Goal: Task Accomplishment & Management: Complete application form

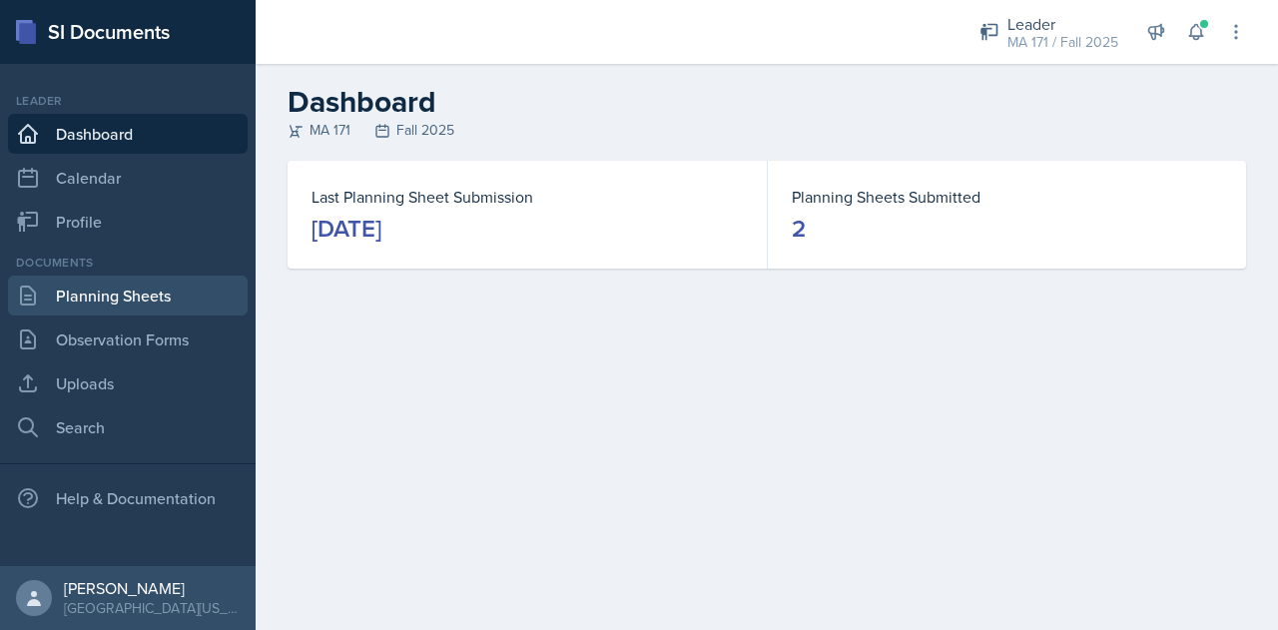
click at [106, 305] on link "Planning Sheets" at bounding box center [128, 296] width 240 height 40
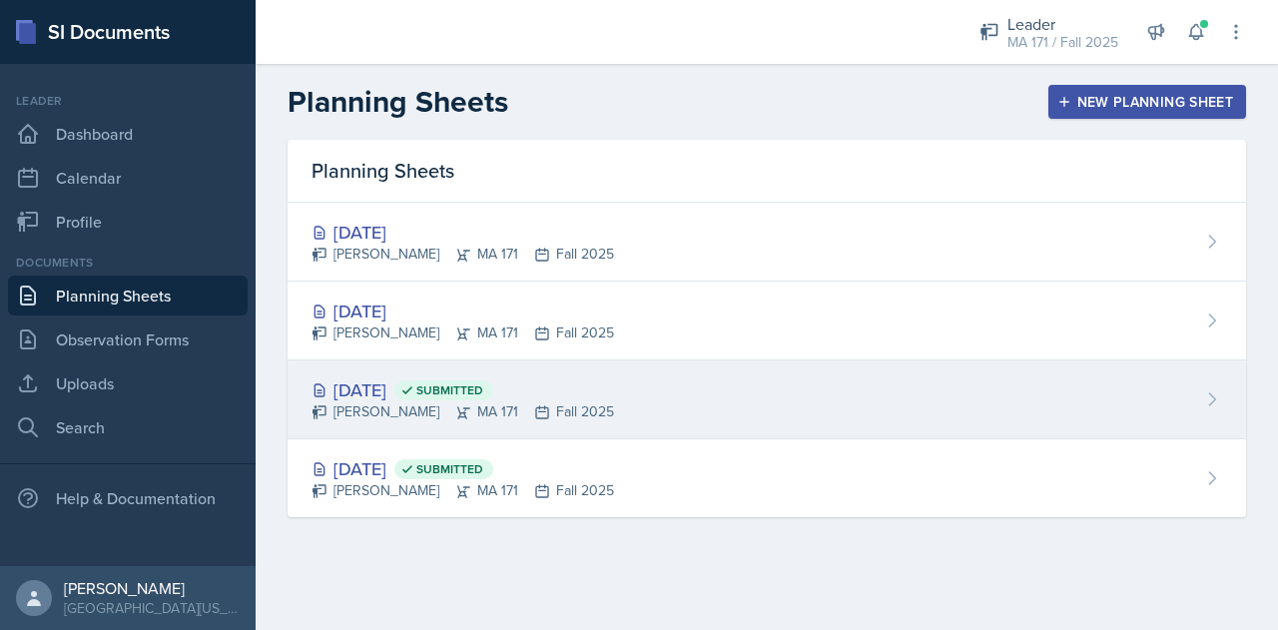
click at [538, 361] on div "[DATE] Submitted [PERSON_NAME] MA 171 Fall 2025" at bounding box center [767, 400] width 959 height 79
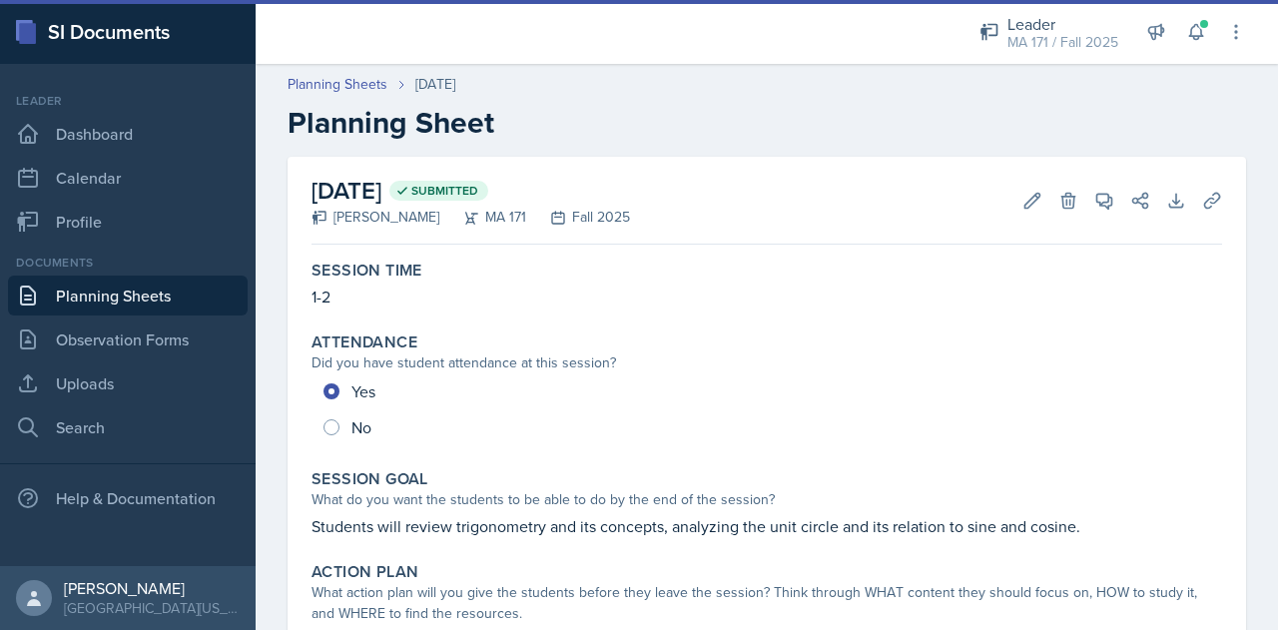
click at [155, 300] on link "Planning Sheets" at bounding box center [128, 296] width 240 height 40
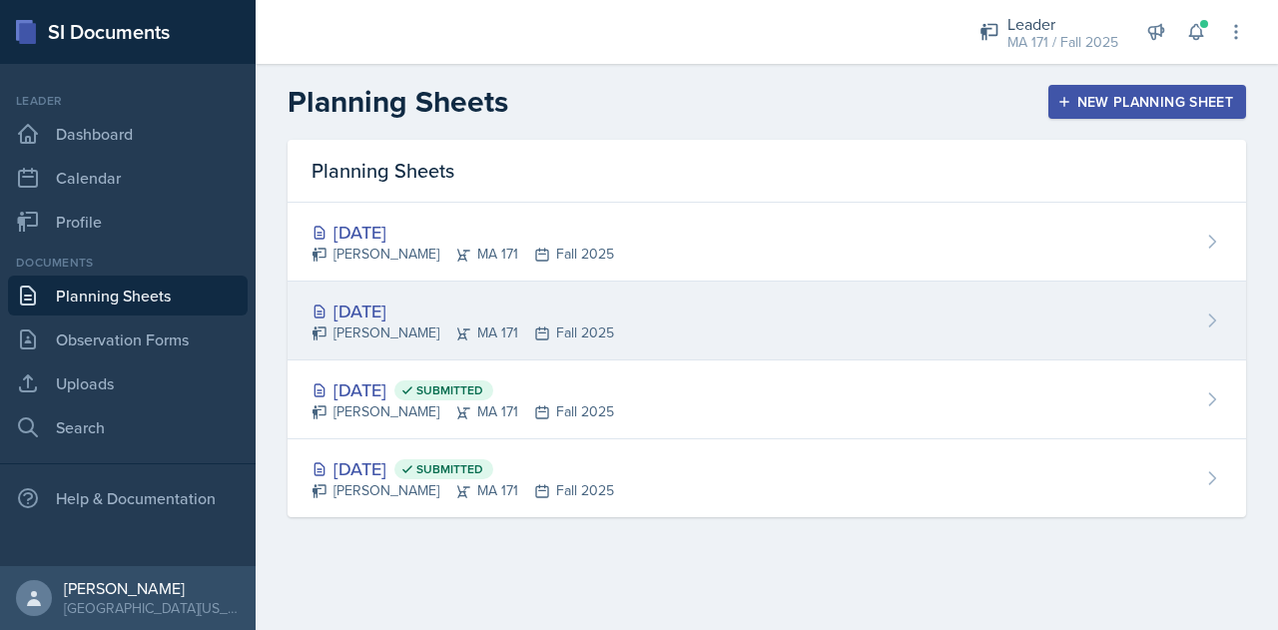
click at [543, 323] on div "[PERSON_NAME] MA 171 Fall 2025" at bounding box center [463, 333] width 303 height 21
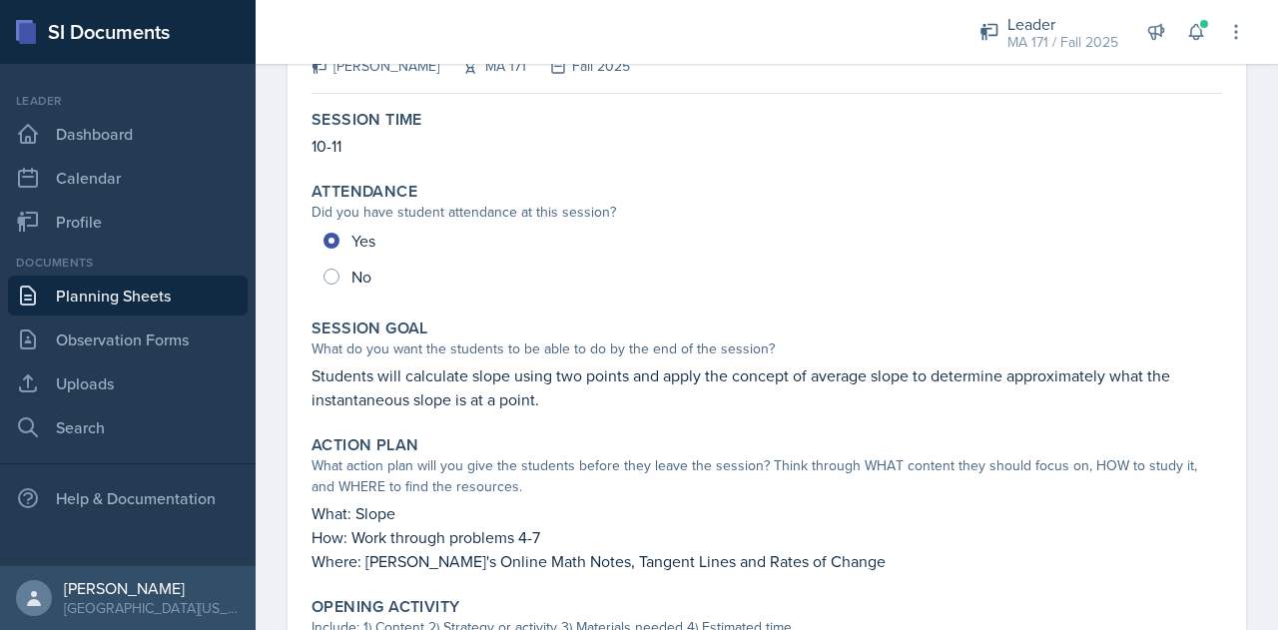
scroll to position [154, 0]
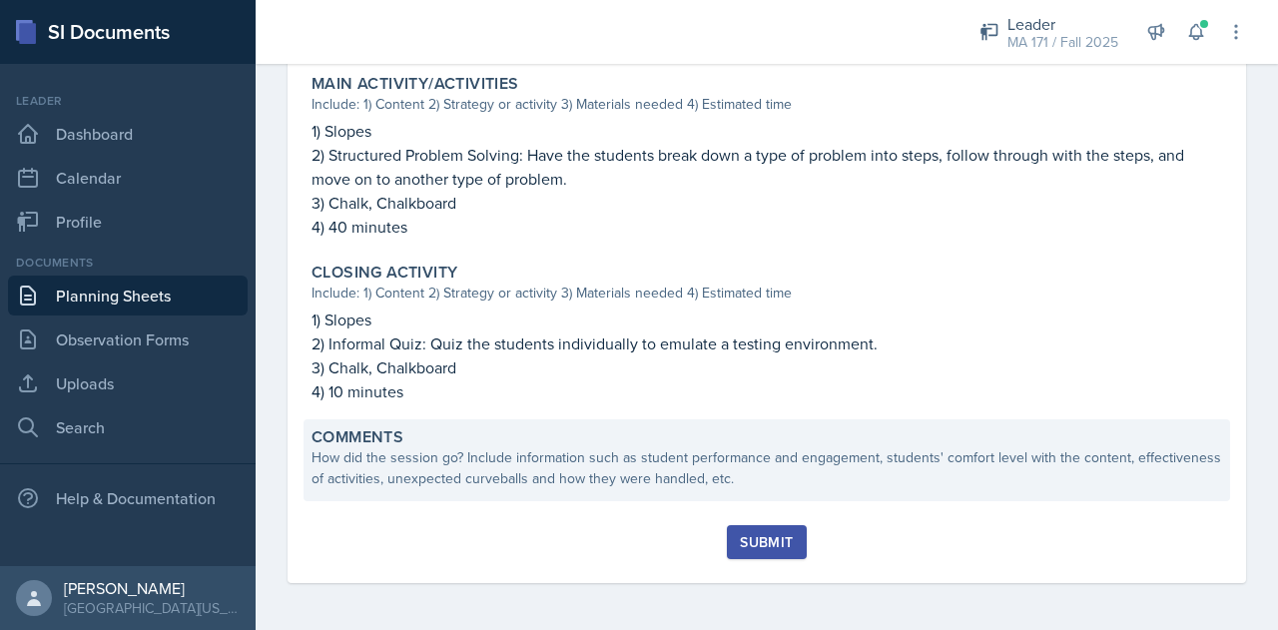
click at [533, 483] on div "How did the session go? Include information such as student performance and eng…" at bounding box center [767, 468] width 911 height 42
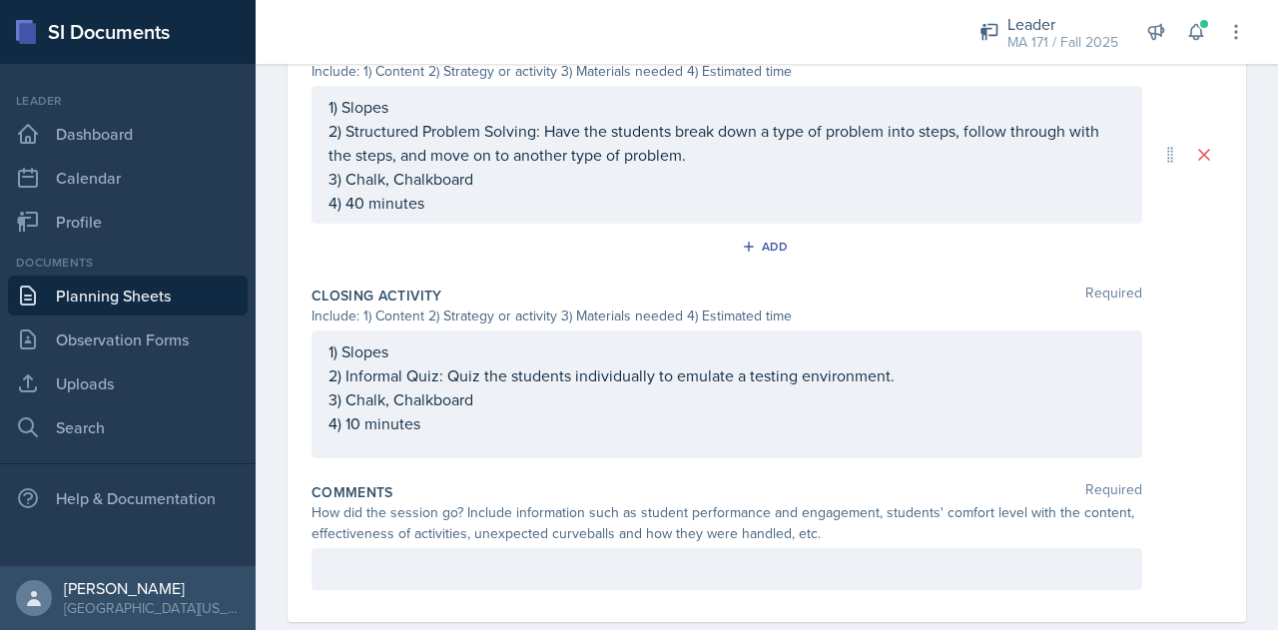
click at [527, 560] on div at bounding box center [727, 569] width 831 height 42
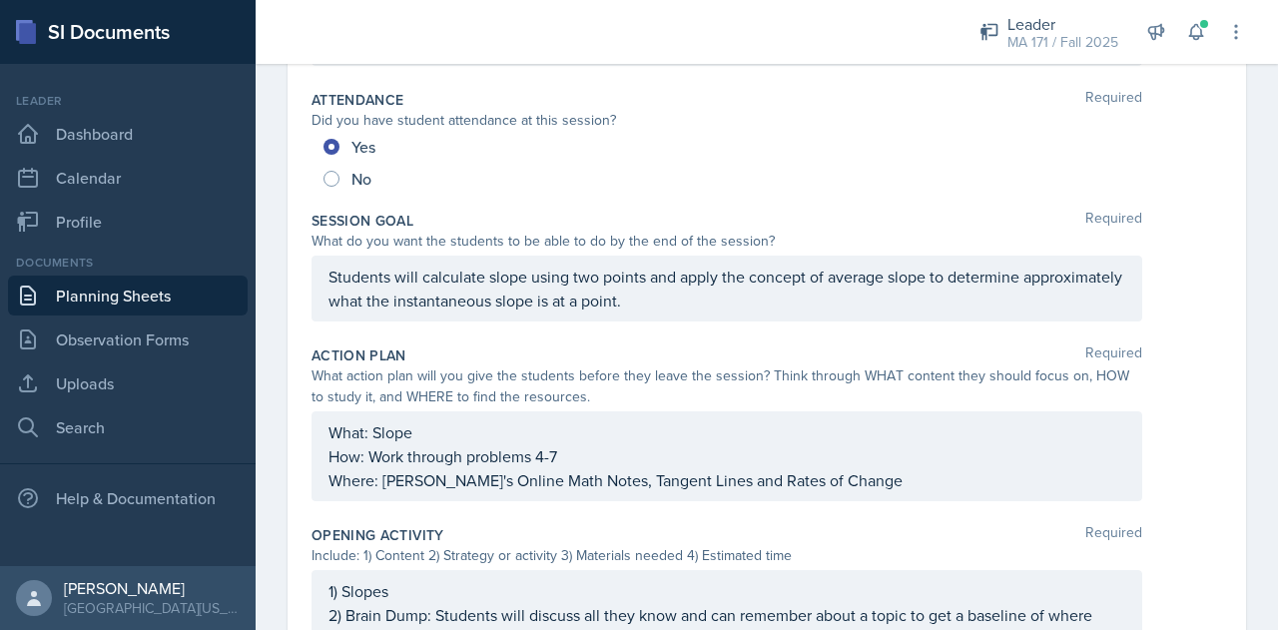
scroll to position [0, 0]
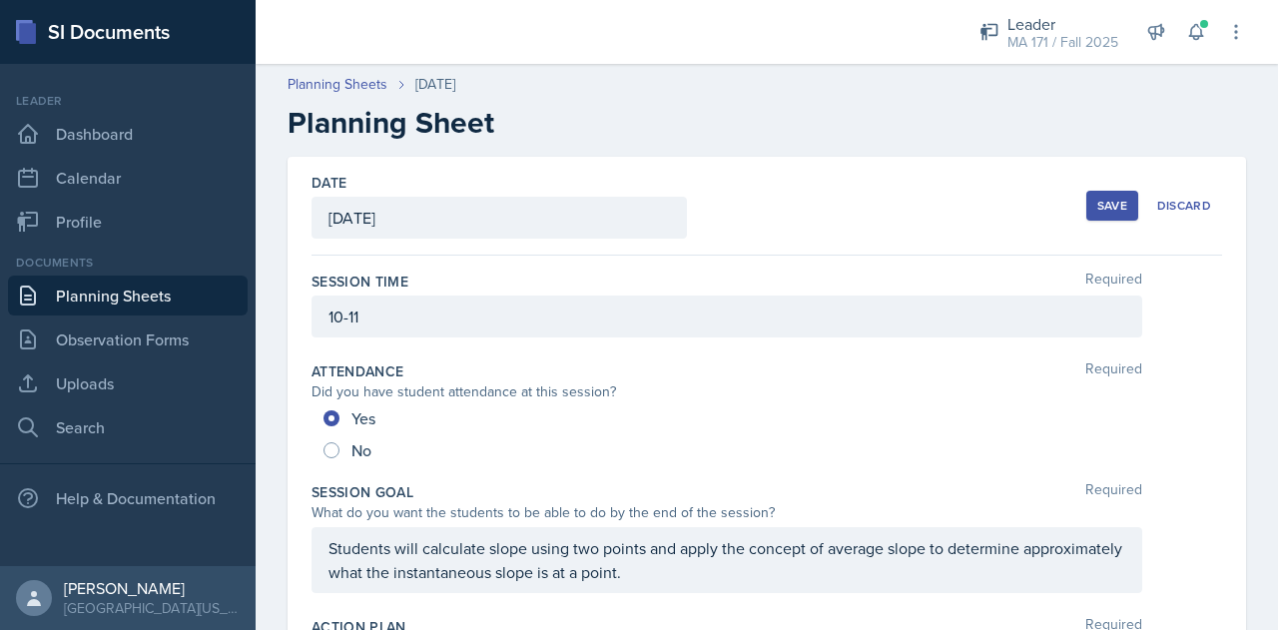
click at [1099, 216] on button "Save" at bounding box center [1113, 206] width 52 height 30
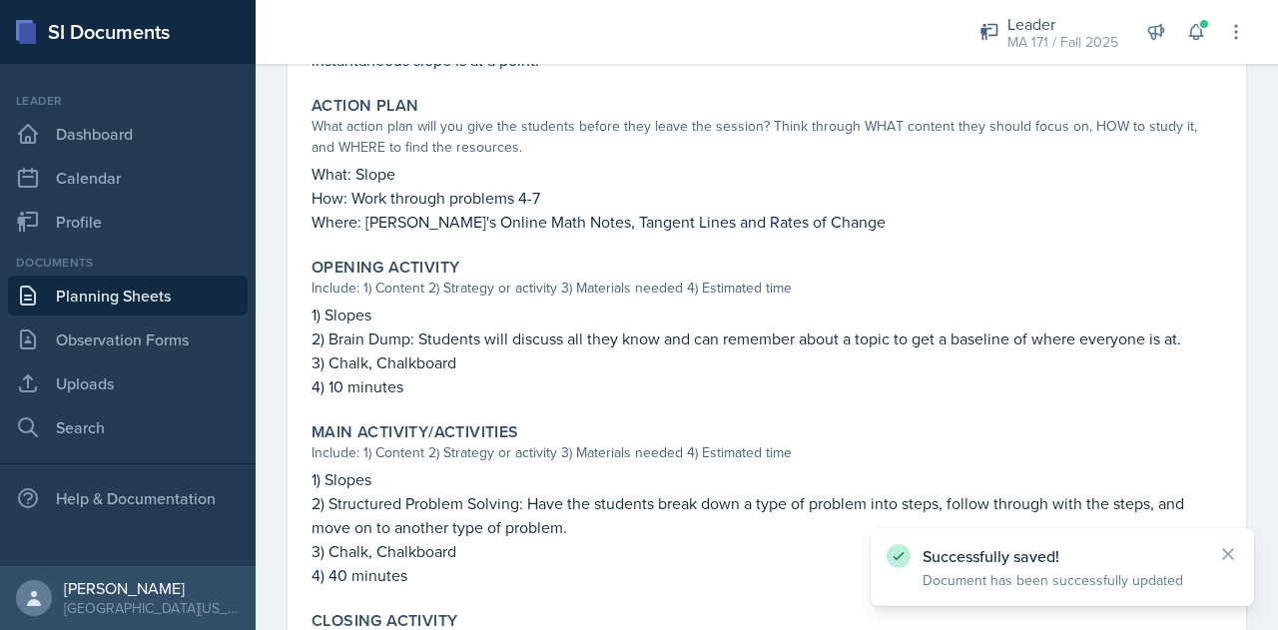
scroll to position [887, 0]
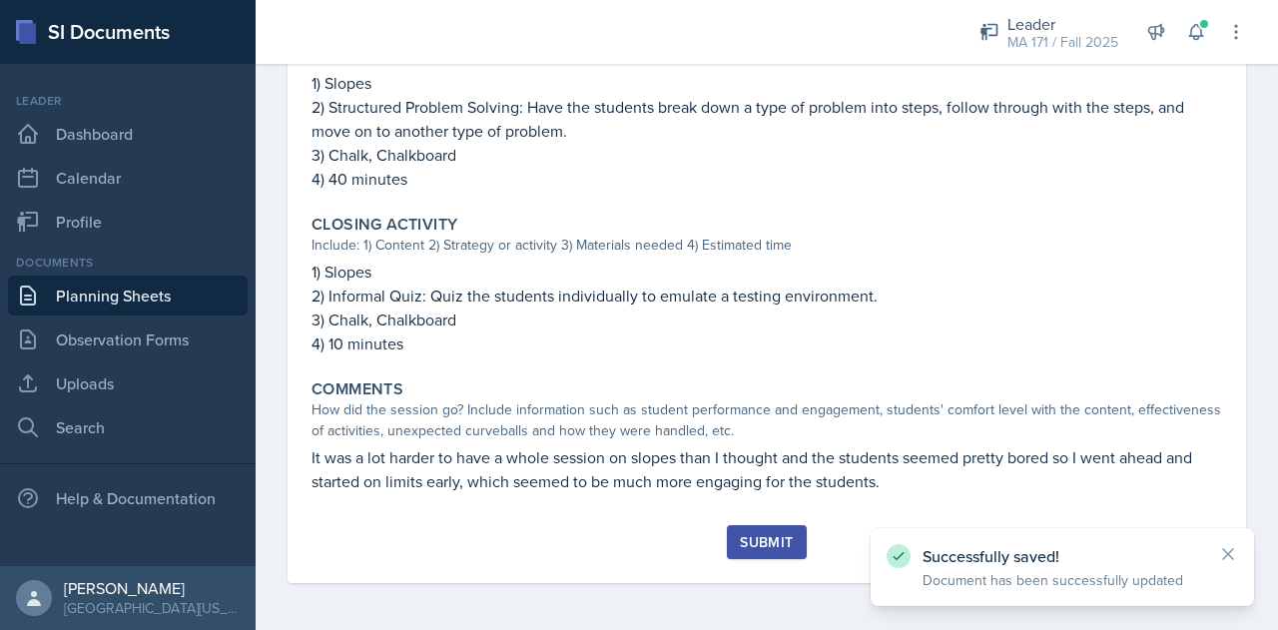
click at [759, 538] on div "Submit" at bounding box center [766, 542] width 53 height 16
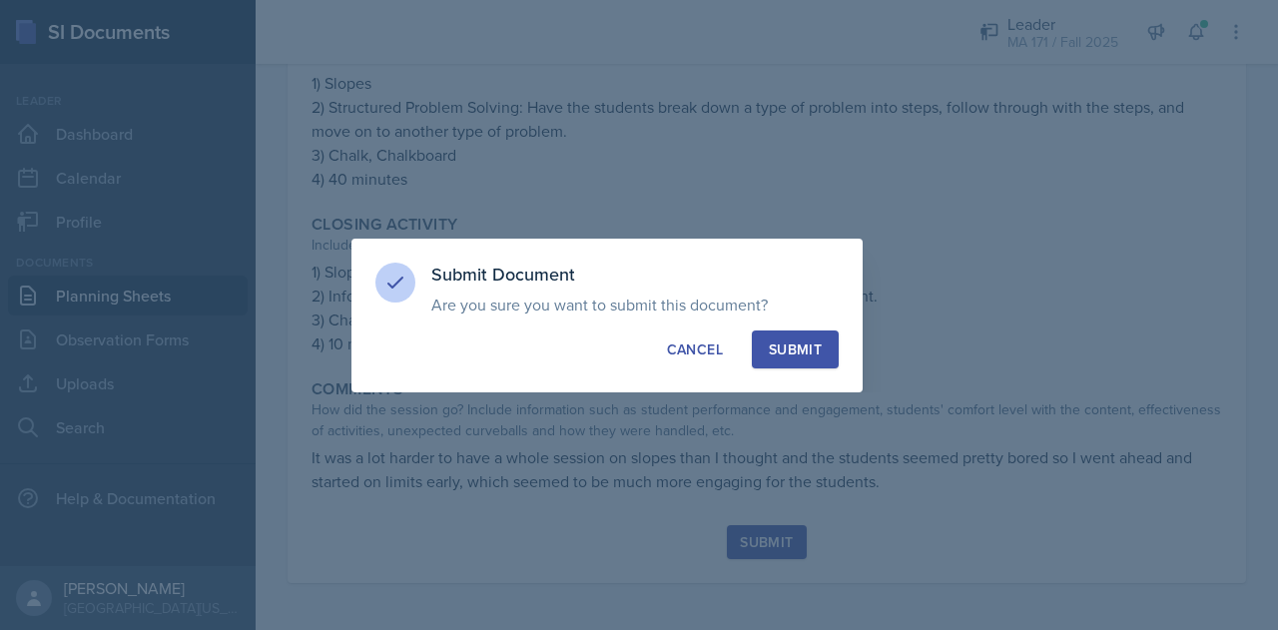
click at [789, 361] on button "Submit" at bounding box center [795, 350] width 87 height 38
radio input "true"
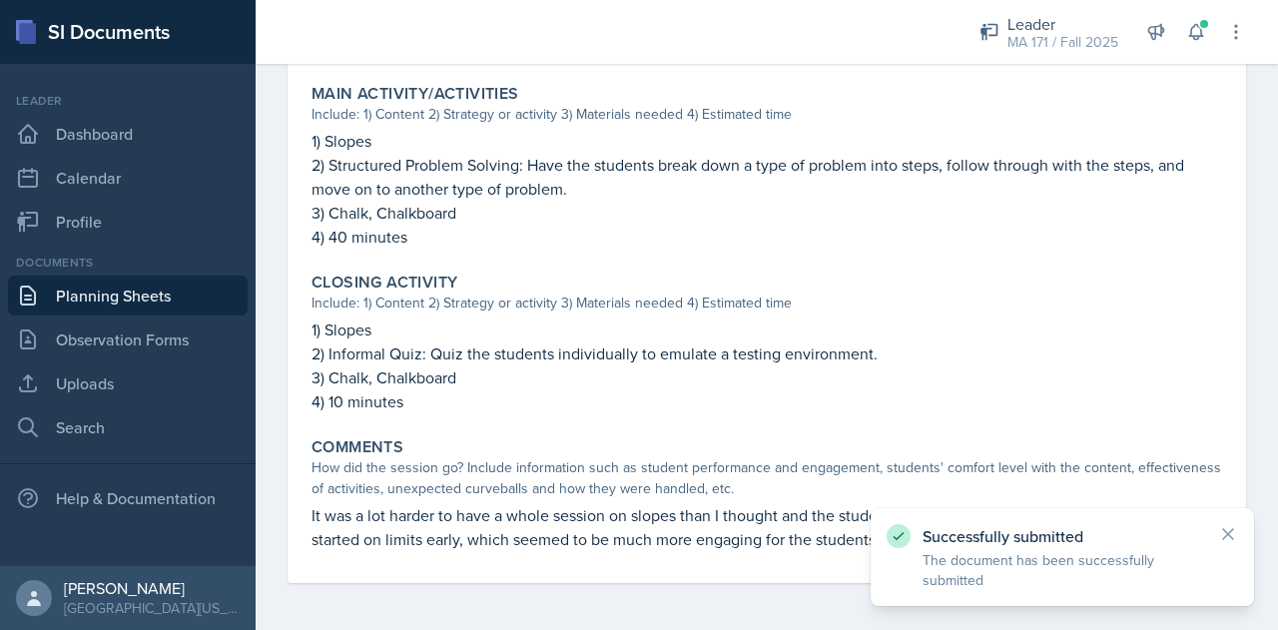
scroll to position [0, 0]
